Goal: Information Seeking & Learning: Learn about a topic

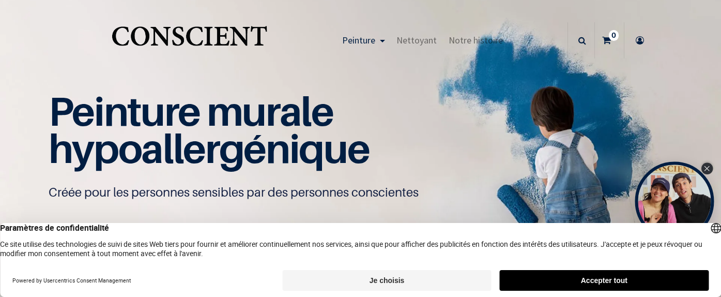
click at [706, 169] on icon "Close Tolstoy widget" at bounding box center [707, 168] width 6 height 5
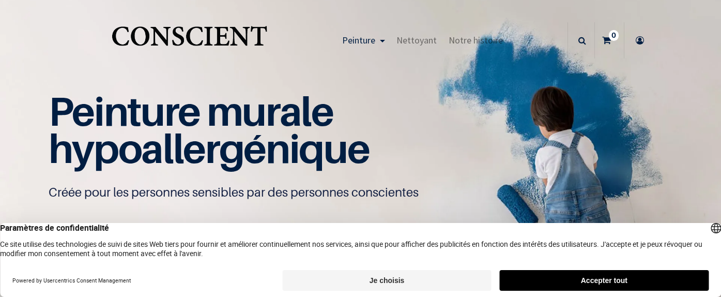
click at [352, 281] on button "Je choisis" at bounding box center [386, 280] width 209 height 21
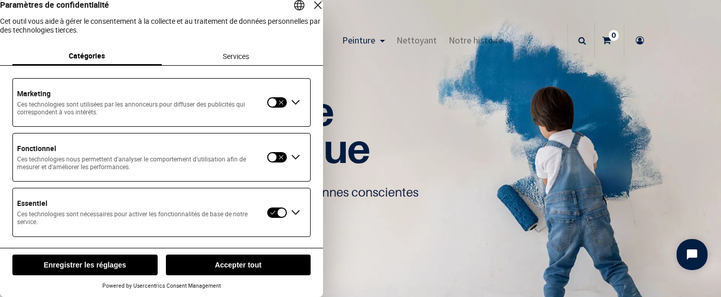
click at [275, 163] on button "button" at bounding box center [277, 156] width 21 height 11
click at [275, 108] on button "button" at bounding box center [277, 102] width 21 height 11
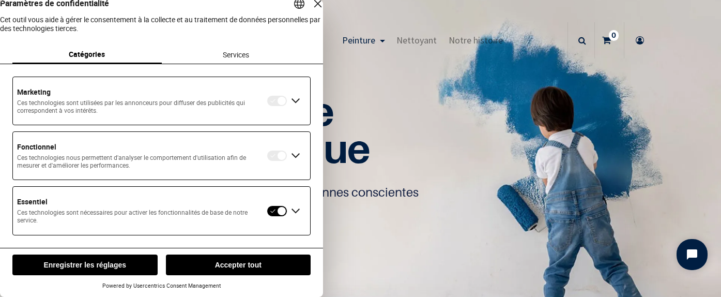
scroll to position [12, 0]
click at [145, 274] on button "Enregistrer les réglages" at bounding box center [84, 264] width 145 height 21
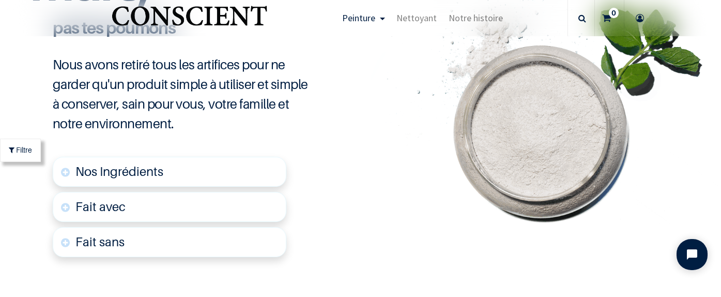
scroll to position [2485, 0]
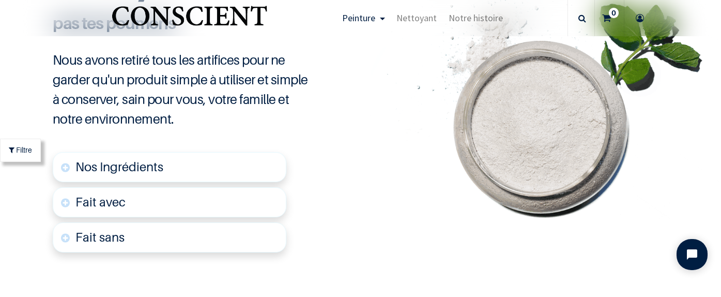
click at [170, 152] on link "Nos Ingrédients" at bounding box center [170, 167] width 234 height 30
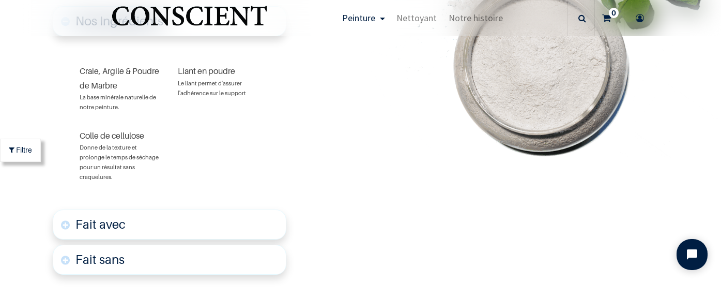
scroll to position [2646, 0]
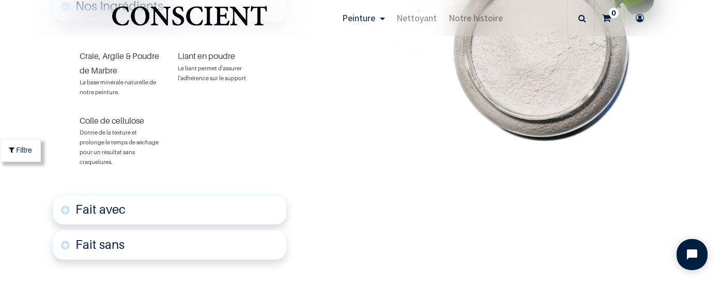
click at [183, 194] on link "Fait avec" at bounding box center [170, 209] width 234 height 30
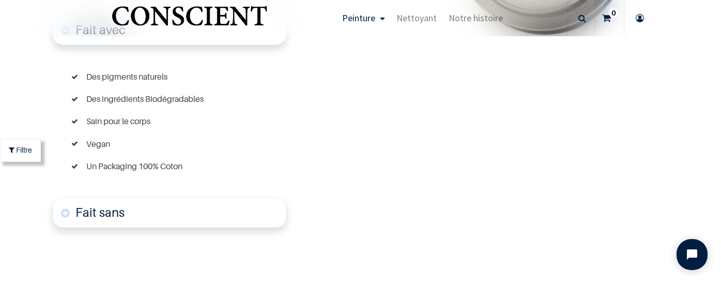
scroll to position [2847, 0]
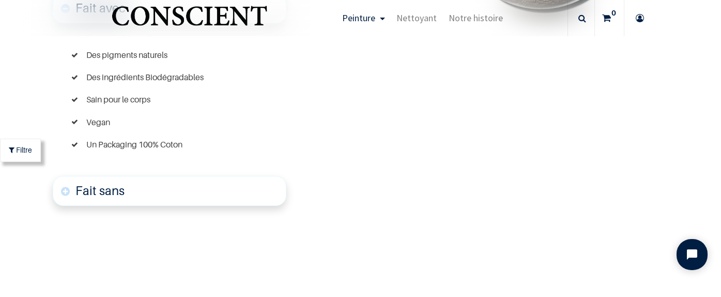
click at [183, 176] on link "Fait sans" at bounding box center [170, 191] width 234 height 30
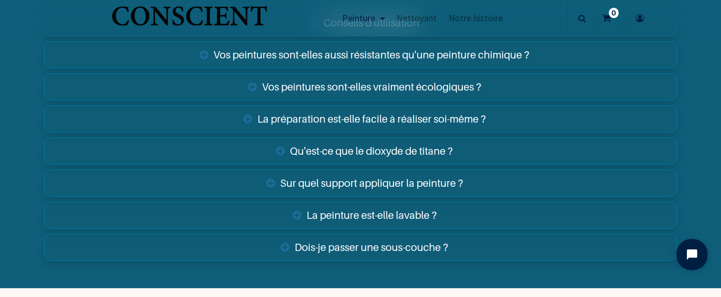
scroll to position [4145, 0]
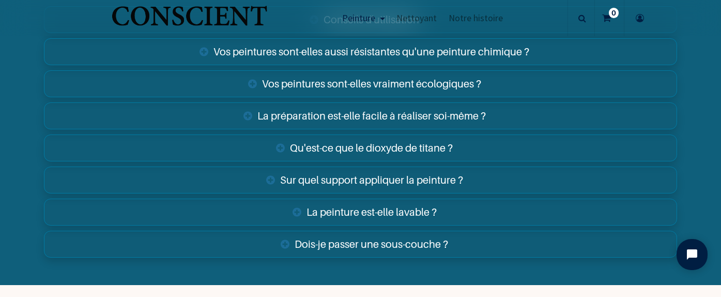
click at [284, 166] on link "Sur quel support appliquer la peinture ?" at bounding box center [360, 179] width 633 height 27
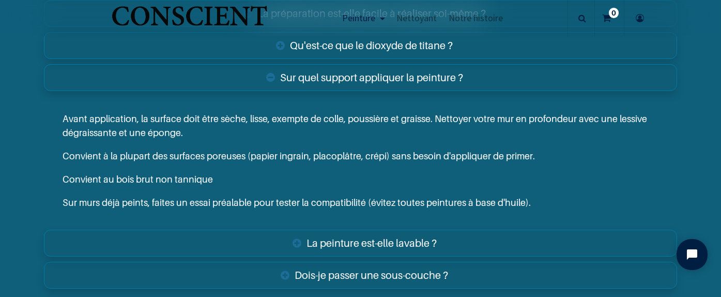
scroll to position [4251, 0]
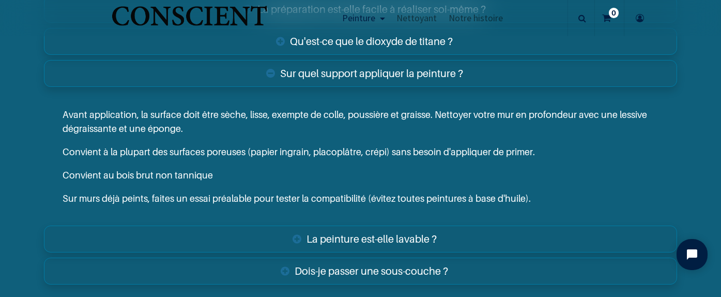
click at [491, 225] on link "La peinture est-elle lavable ?" at bounding box center [360, 238] width 633 height 27
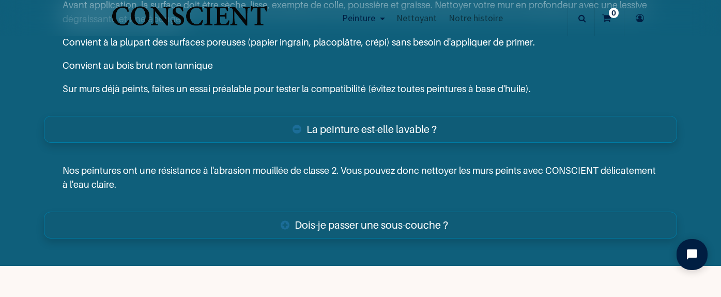
scroll to position [4380, 0]
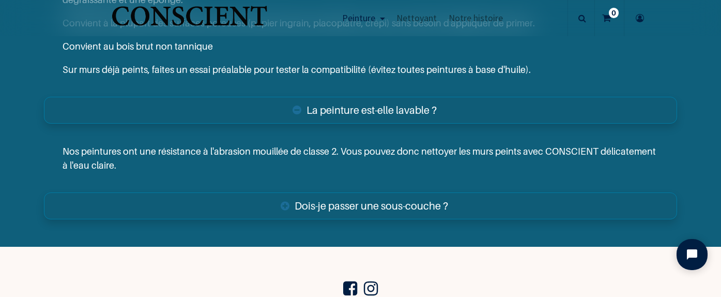
click at [496, 192] on link "Dois-je passer une sous-couche ?" at bounding box center [360, 205] width 633 height 27
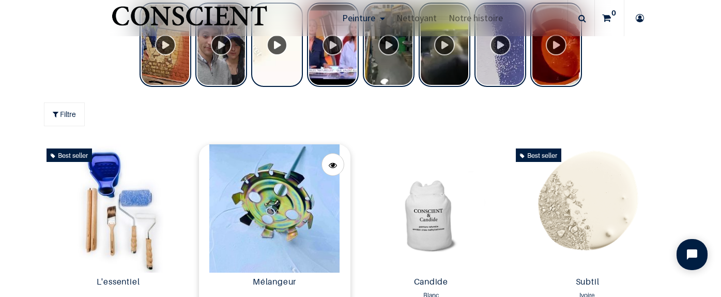
scroll to position [457, 0]
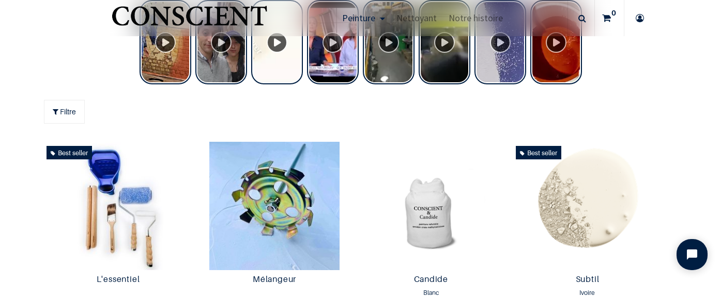
click at [262, 21] on img "Logo of Conscient" at bounding box center [190, 20] width 160 height 41
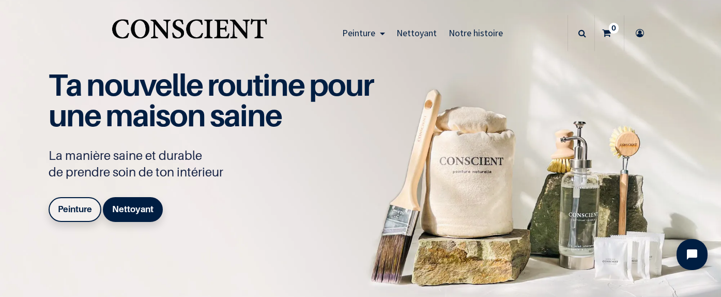
scroll to position [6, 0]
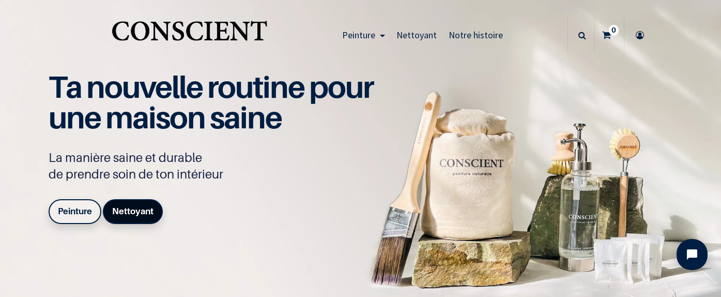
click at [146, 208] on b "Nettoyant" at bounding box center [132, 211] width 41 height 10
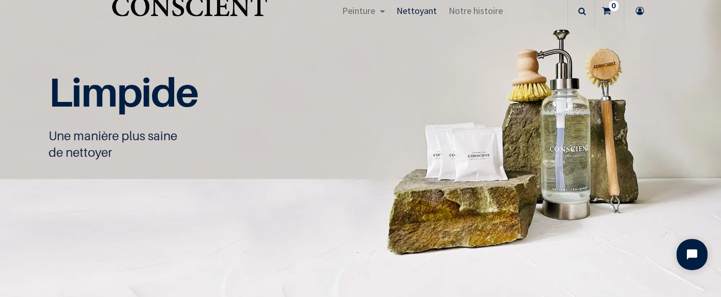
scroll to position [1, 0]
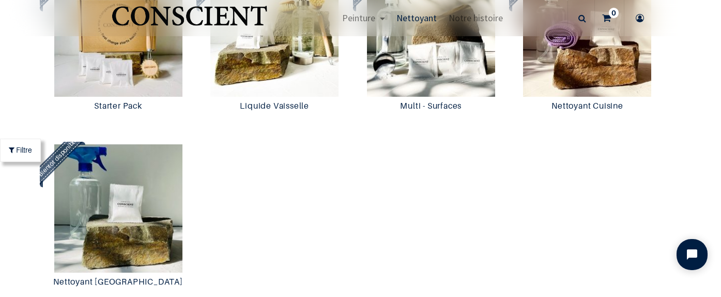
scroll to position [910, 0]
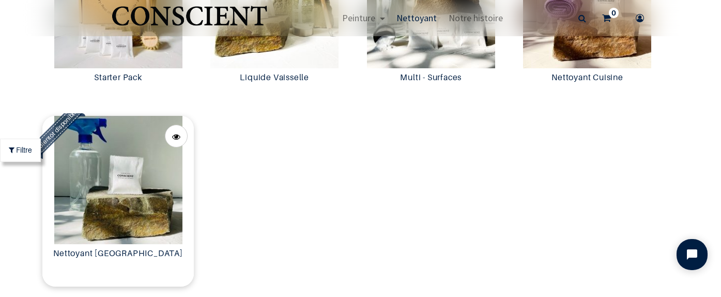
click at [147, 196] on img at bounding box center [117, 180] width 151 height 128
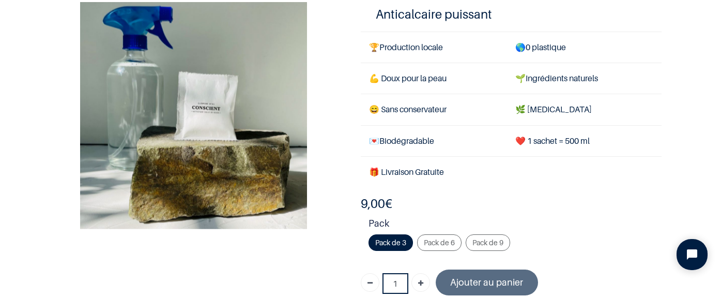
scroll to position [104, 0]
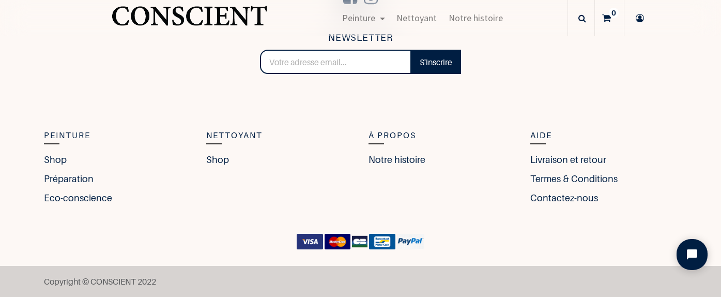
scroll to position [1588, 0]
click at [220, 166] on link "Shop" at bounding box center [220, 159] width 28 height 14
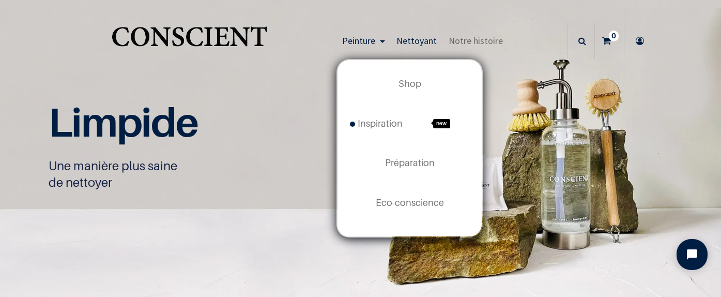
click at [373, 40] on span "Peinture" at bounding box center [358, 41] width 33 height 12
click at [366, 33] on link "Peinture" at bounding box center [363, 41] width 54 height 36
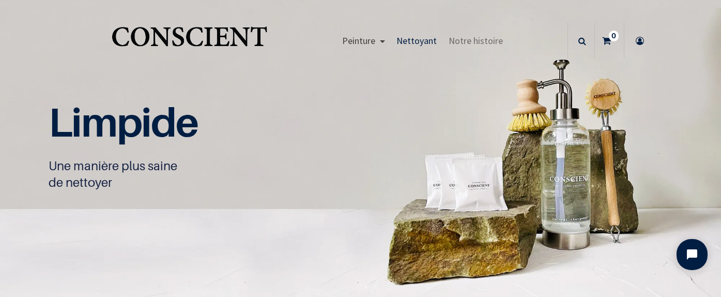
click at [366, 40] on span "Peinture" at bounding box center [358, 41] width 33 height 12
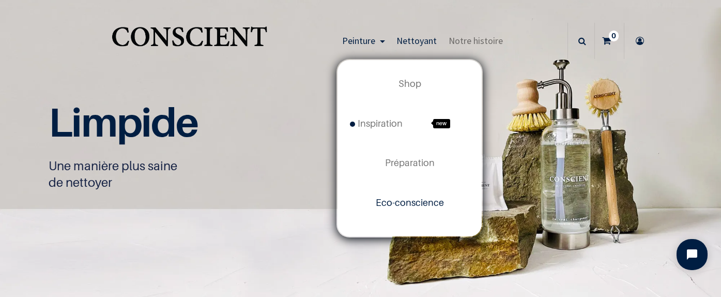
click at [390, 197] on span "Eco-conscience" at bounding box center [410, 202] width 68 height 11
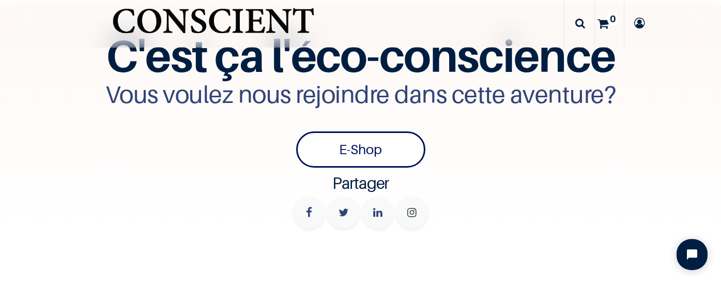
scroll to position [3174, 0]
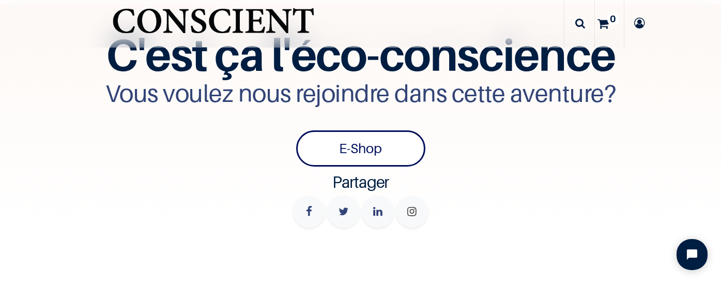
click at [331, 130] on link "E-Shop" at bounding box center [360, 148] width 129 height 36
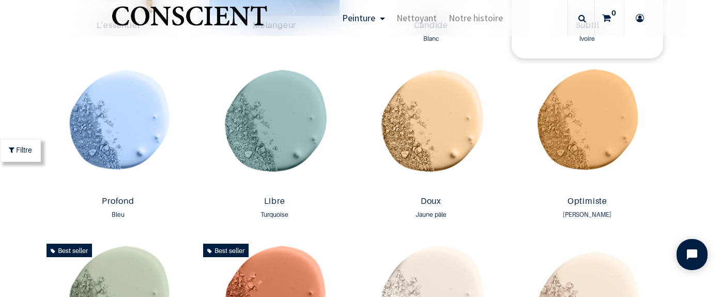
scroll to position [705, 0]
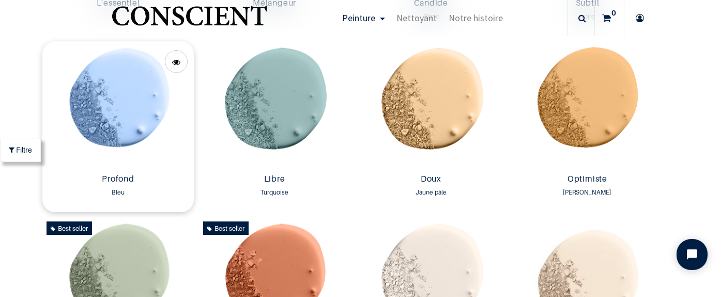
click at [159, 112] on img at bounding box center [117, 105] width 151 height 128
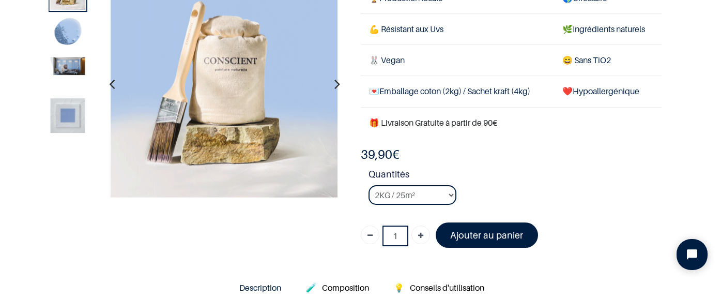
scroll to position [83, 0]
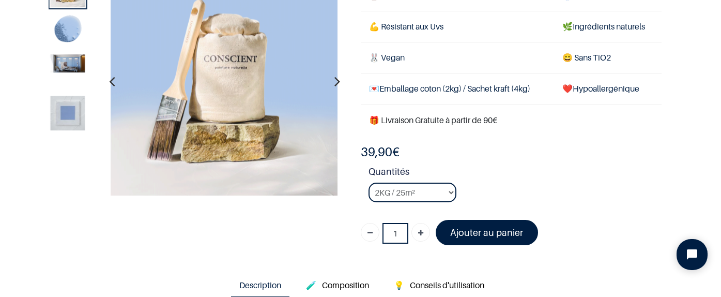
click at [335, 82] on icon "button" at bounding box center [337, 81] width 6 height 28
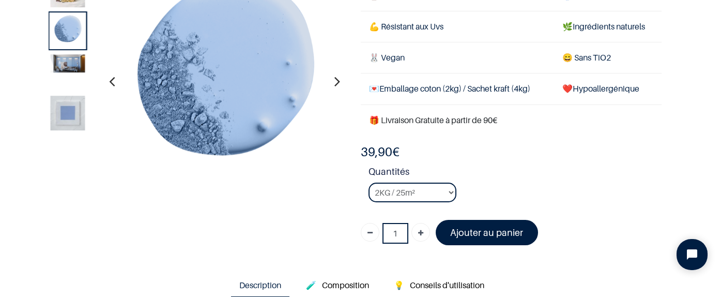
click at [335, 82] on icon "button" at bounding box center [337, 81] width 6 height 28
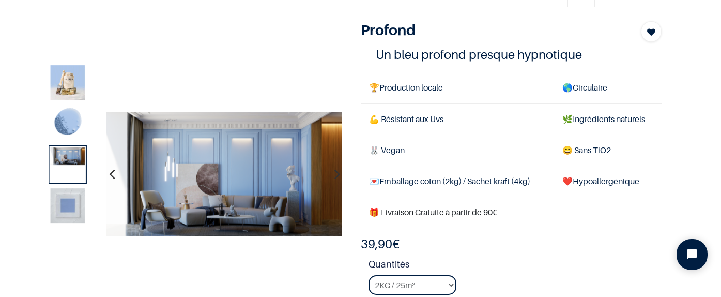
scroll to position [52, 0]
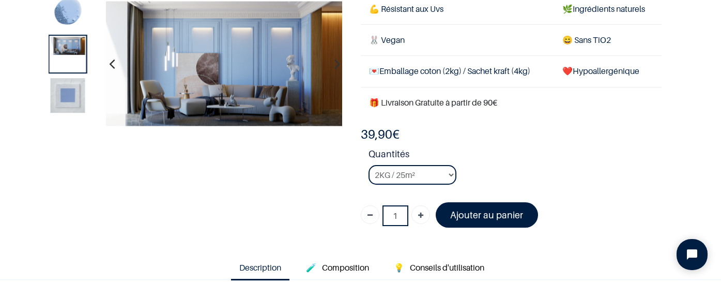
scroll to position [113, 0]
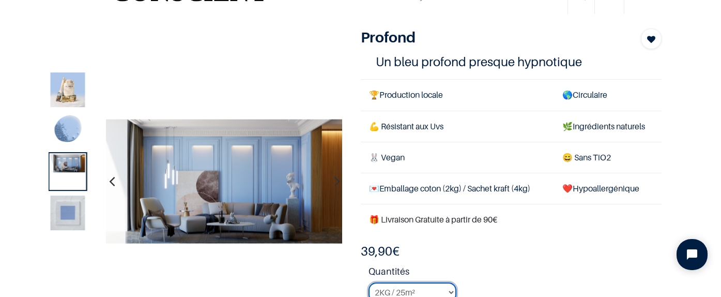
scroll to position [39, 0]
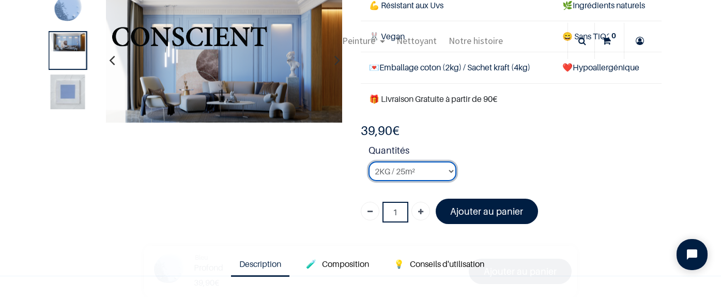
scroll to position [96, 0]
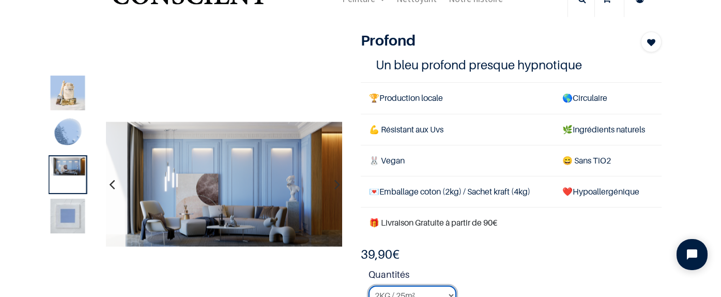
scroll to position [63, 0]
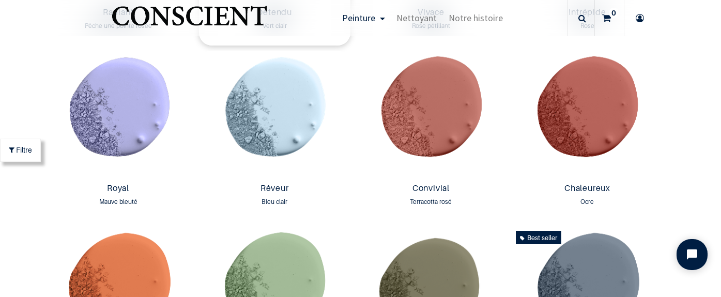
scroll to position [1236, 0]
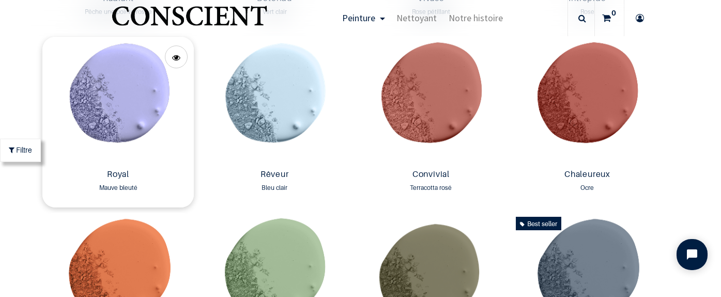
click at [149, 147] on img at bounding box center [117, 101] width 151 height 128
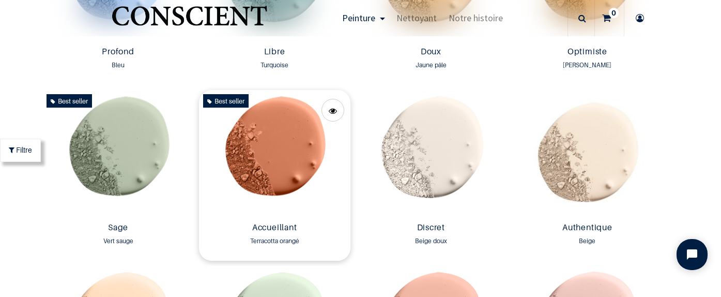
scroll to position [762, 0]
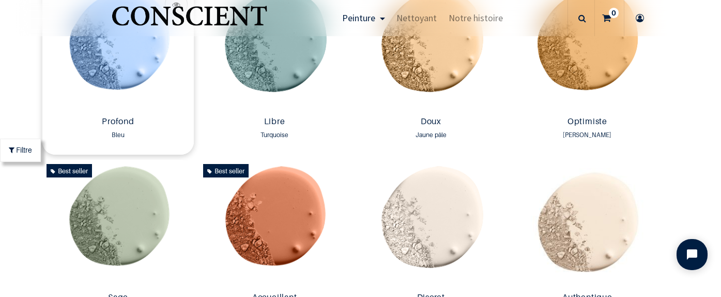
click at [154, 69] on img at bounding box center [117, 48] width 151 height 128
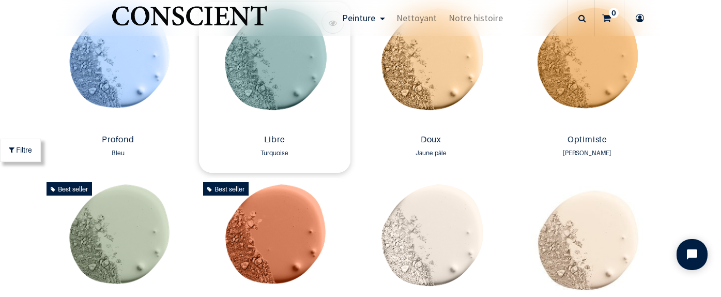
scroll to position [743, 0]
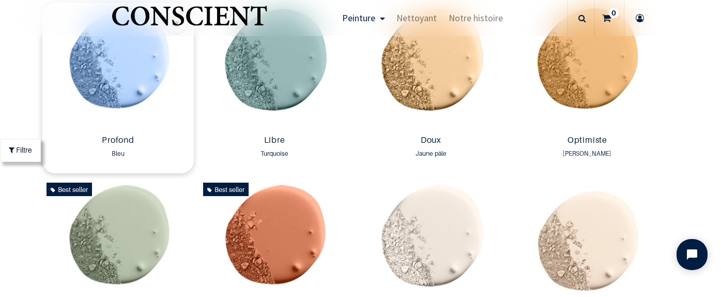
click at [145, 83] on img at bounding box center [117, 67] width 151 height 128
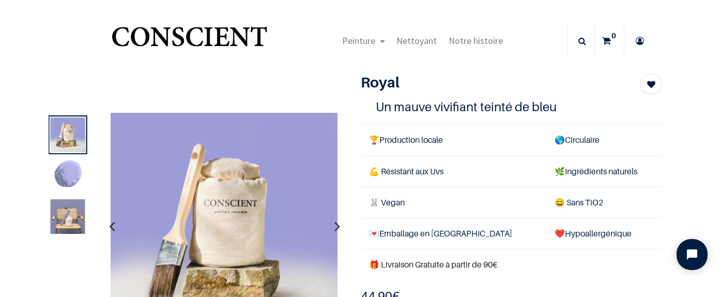
scroll to position [7, 0]
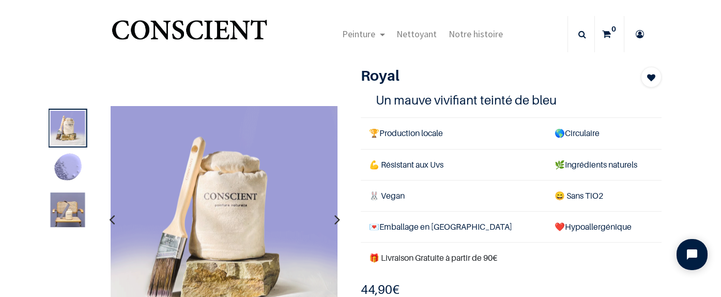
click at [333, 220] on button "button" at bounding box center [337, 219] width 16 height 38
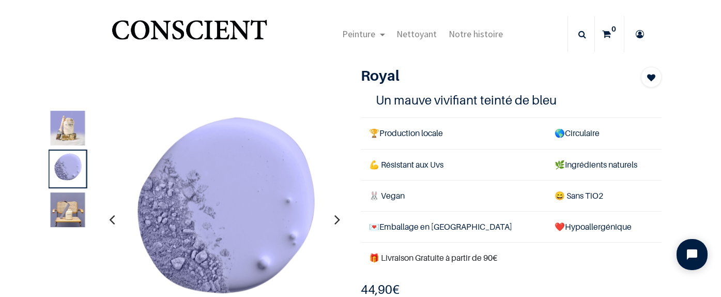
click at [333, 220] on button "button" at bounding box center [337, 219] width 16 height 38
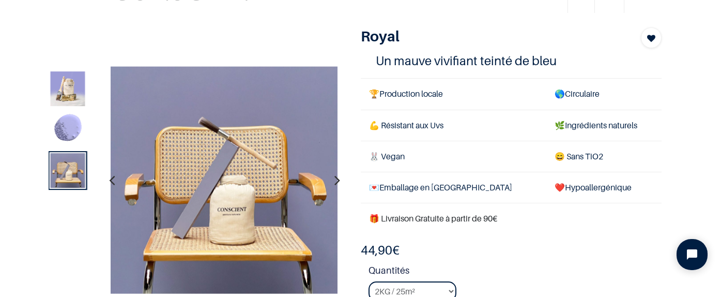
scroll to position [46, 0]
click at [337, 181] on icon "button" at bounding box center [337, 179] width 6 height 28
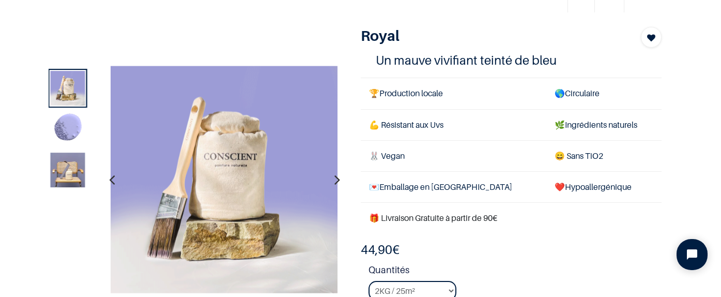
click at [337, 181] on icon "button" at bounding box center [337, 179] width 6 height 28
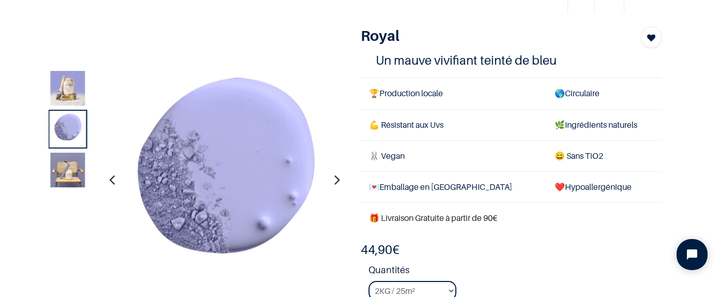
click at [337, 181] on icon "button" at bounding box center [337, 179] width 6 height 28
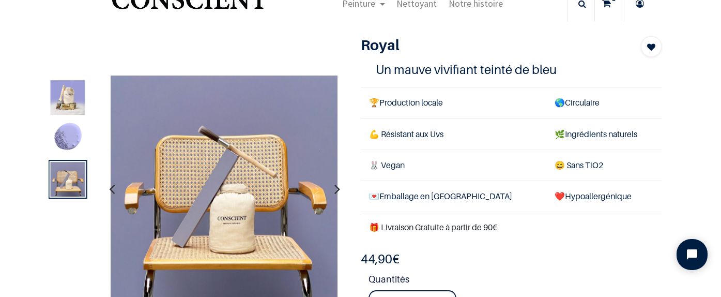
scroll to position [37, 0]
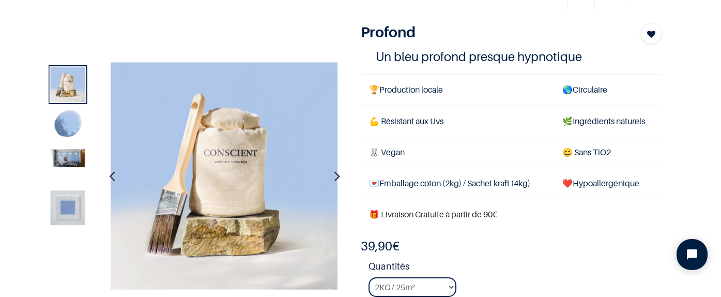
scroll to position [53, 0]
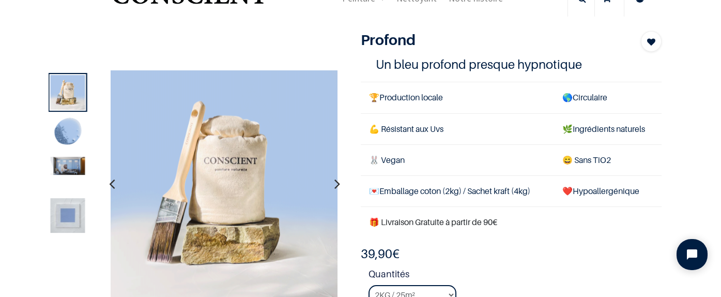
scroll to position [47, 0]
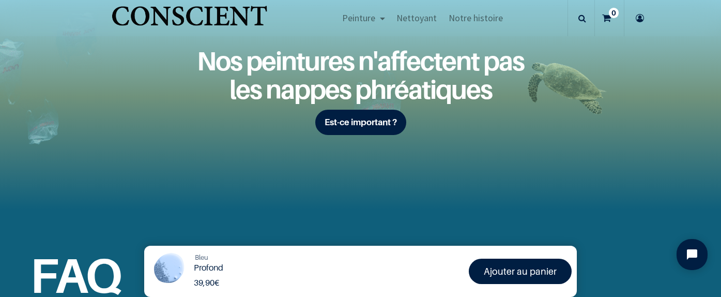
scroll to position [1325, 0]
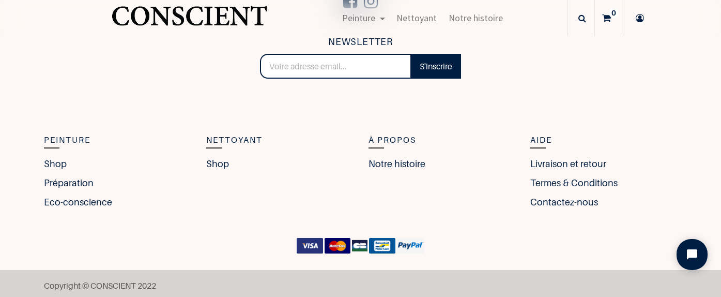
scroll to position [2193, 0]
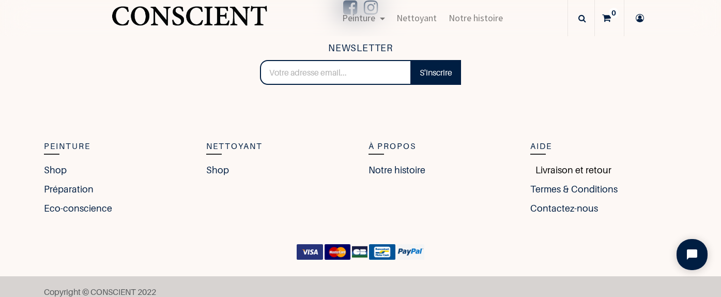
click at [557, 163] on link "Livraison et retour" at bounding box center [570, 170] width 81 height 14
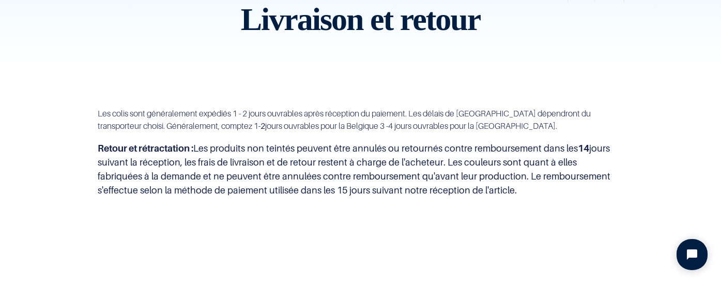
scroll to position [57, 0]
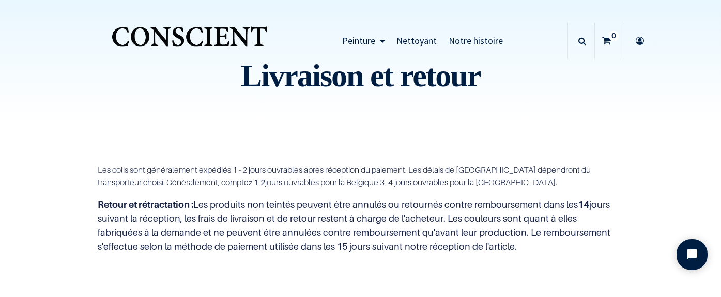
click at [432, 43] on span "Nettoyant" at bounding box center [416, 41] width 40 height 12
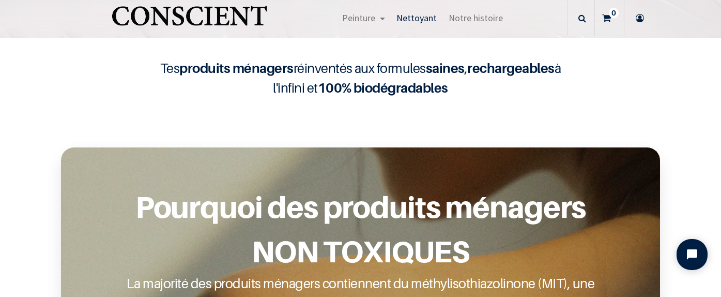
scroll to position [159, 0]
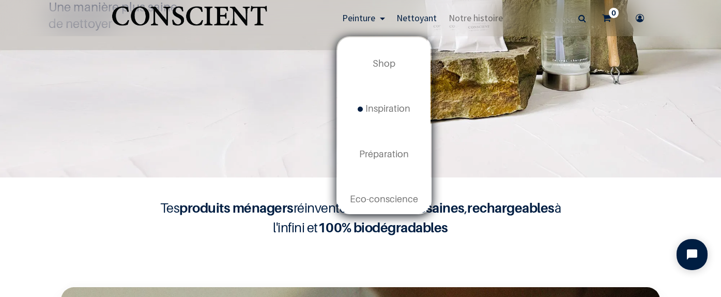
click at [375, 23] on span "Peinture" at bounding box center [358, 18] width 33 height 12
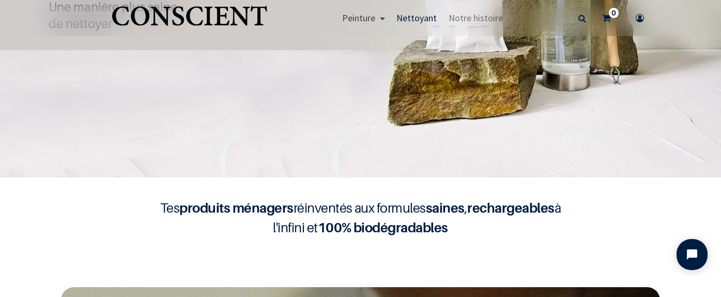
click at [371, 19] on span "Peinture" at bounding box center [358, 18] width 33 height 12
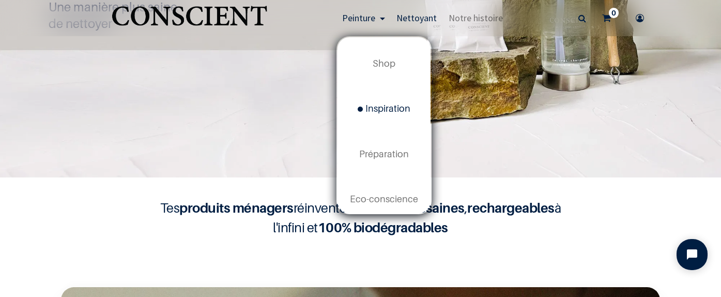
click at [380, 106] on span "Inspiration" at bounding box center [384, 108] width 53 height 11
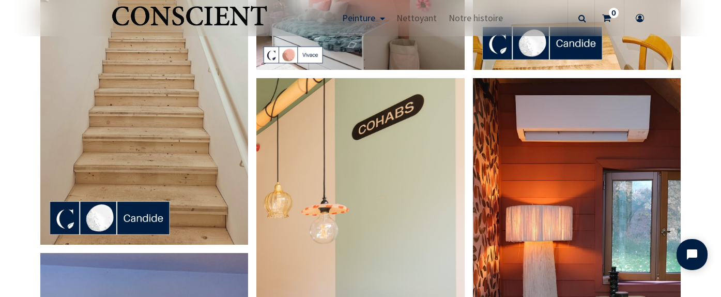
scroll to position [285, 0]
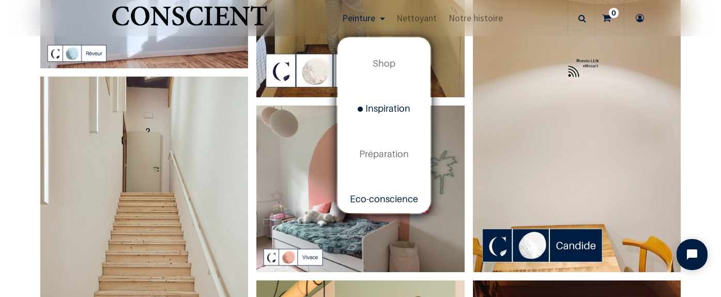
click at [392, 201] on span "Eco-conscience" at bounding box center [384, 198] width 68 height 11
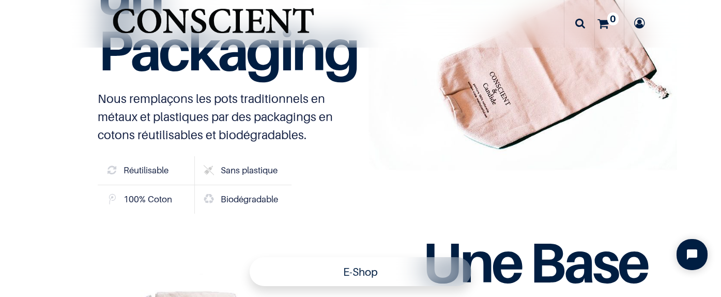
scroll to position [1810, 0]
